Goal: Transaction & Acquisition: Download file/media

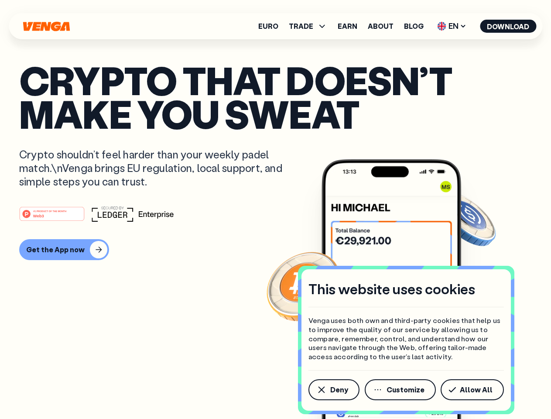
click at [275, 209] on div "#1 PRODUCT OF THE MONTH Web3" at bounding box center [275, 214] width 512 height 16
click at [333, 389] on span "Deny" at bounding box center [339, 389] width 18 height 7
click at [401, 389] on img at bounding box center [391, 305] width 140 height 292
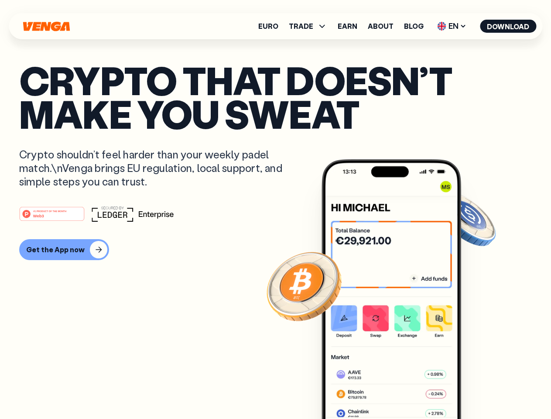
click at [474, 389] on article "Crypto that doesn’t make you sweat Crypto shouldn’t feel harder than your weekl…" at bounding box center [275, 226] width 512 height 327
click at [310, 26] on span "TRADE" at bounding box center [301, 26] width 24 height 7
click at [452, 26] on span "EN" at bounding box center [451, 26] width 35 height 14
click at [508, 26] on button "Download" at bounding box center [508, 26] width 56 height 13
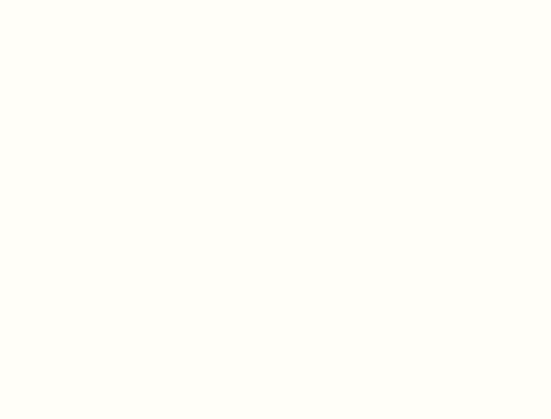
click at [275, 0] on html "This website uses cookies Venga uses both own and third-party cookies that help…" at bounding box center [275, 0] width 551 height 0
click at [63, 0] on html "This website uses cookies Venga uses both own and third-party cookies that help…" at bounding box center [275, 0] width 551 height 0
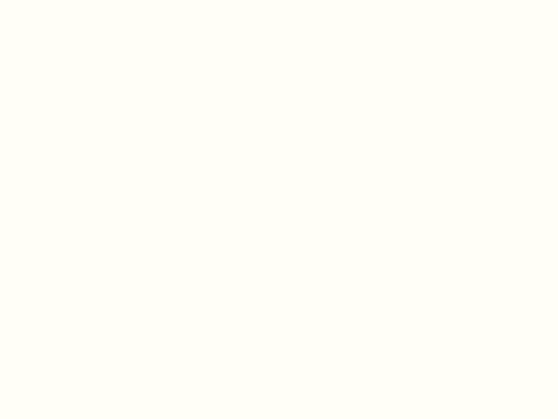
click at [53, 0] on html "This website uses cookies Venga uses both own and third-party cookies that help…" at bounding box center [279, 0] width 558 height 0
